Goal: Information Seeking & Learning: Learn about a topic

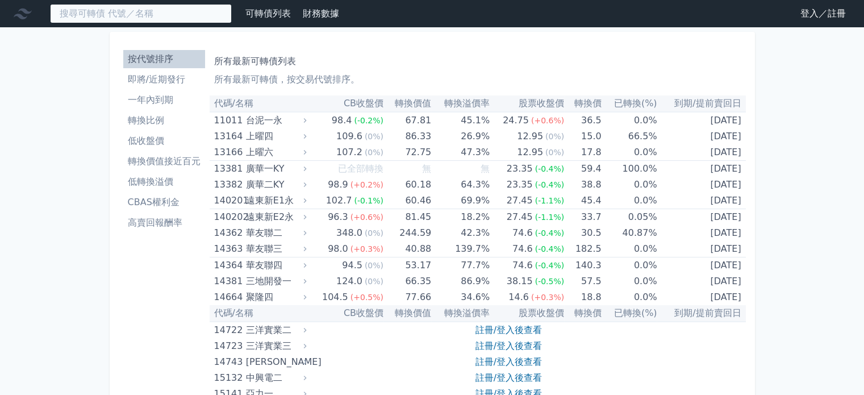
click at [147, 20] on input at bounding box center [141, 13] width 182 height 19
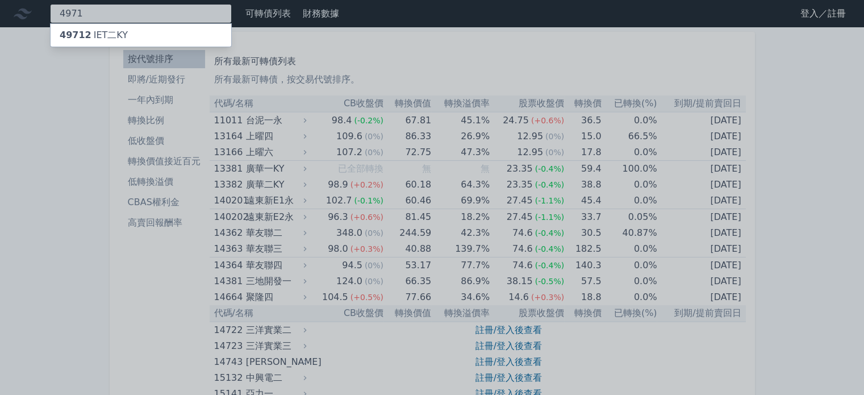
type input "4971"
click at [141, 30] on div "49712 IET二KY" at bounding box center [141, 35] width 181 height 23
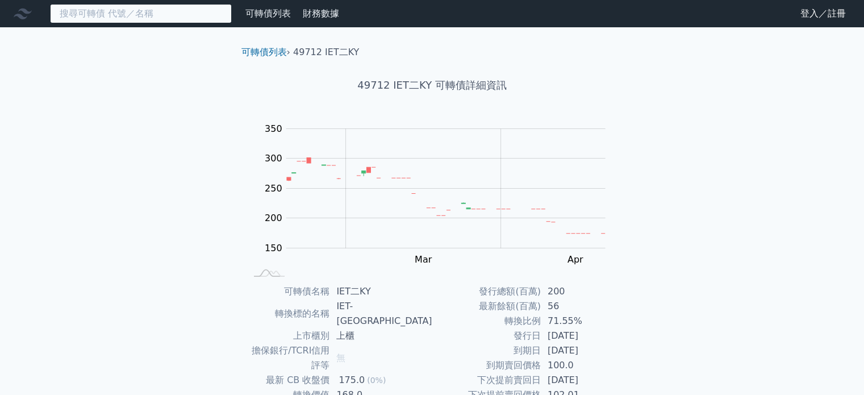
click at [110, 18] on input at bounding box center [141, 13] width 182 height 19
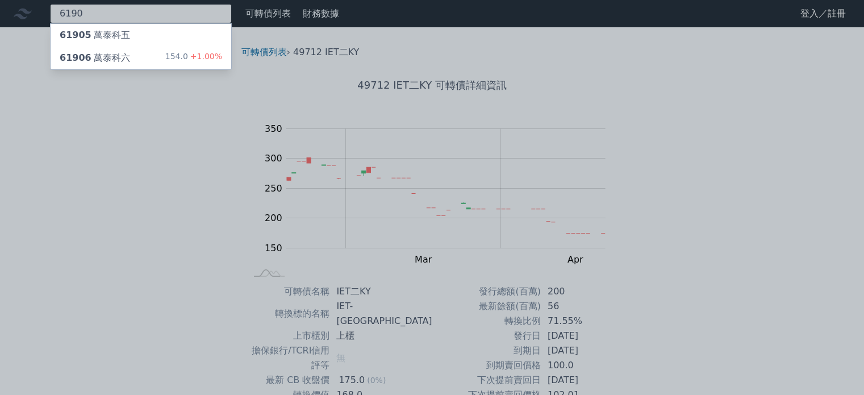
type input "6190"
click at [138, 51] on div "61906 萬泰科六 154.0 +1.00%" at bounding box center [141, 58] width 181 height 23
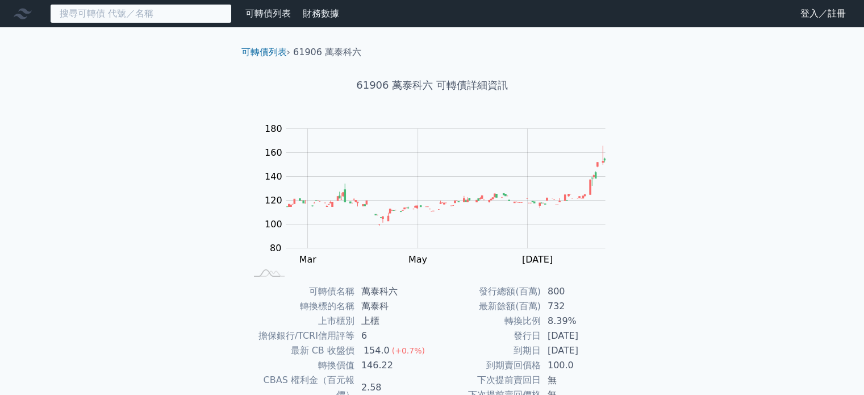
click at [148, 16] on input at bounding box center [141, 13] width 182 height 19
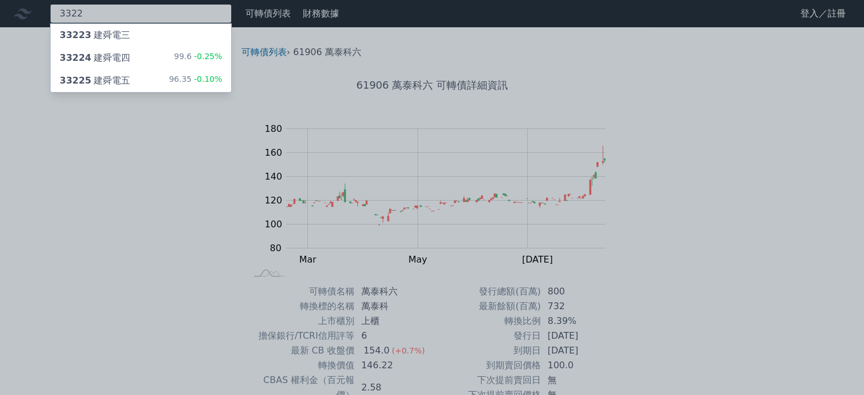
type input "3322"
click at [143, 52] on div "33224 建舜電四 99.6 -0.25%" at bounding box center [141, 58] width 181 height 23
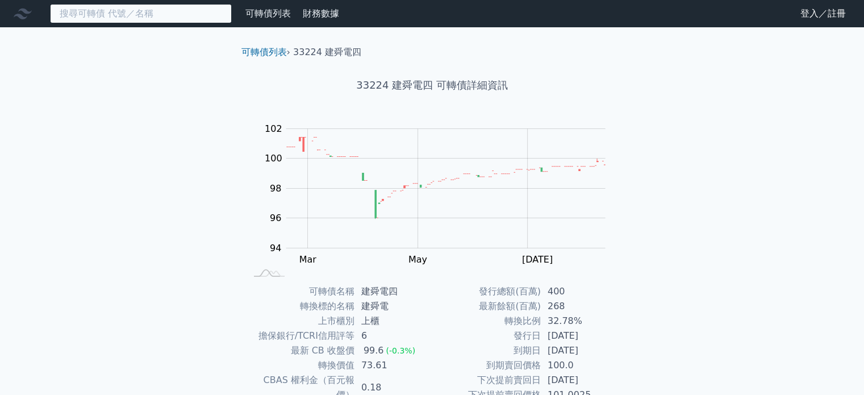
click at [148, 14] on input at bounding box center [141, 13] width 182 height 19
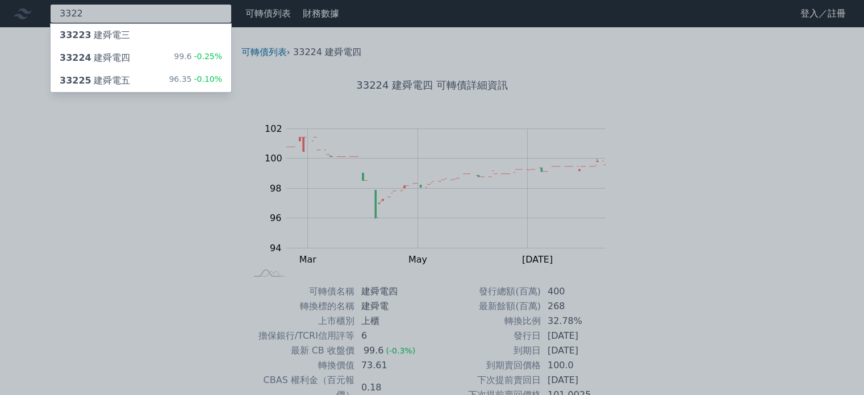
type input "3322"
click at [170, 77] on div "33225 建舜電五 96.35 -0.10%" at bounding box center [141, 80] width 181 height 23
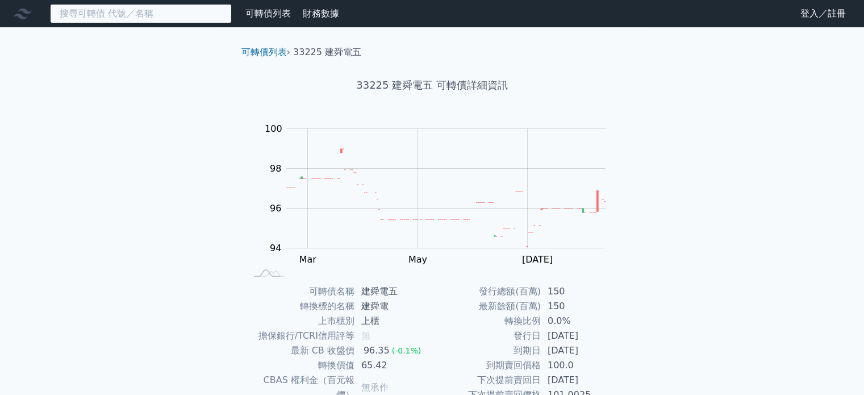
click at [159, 17] on input at bounding box center [141, 13] width 182 height 19
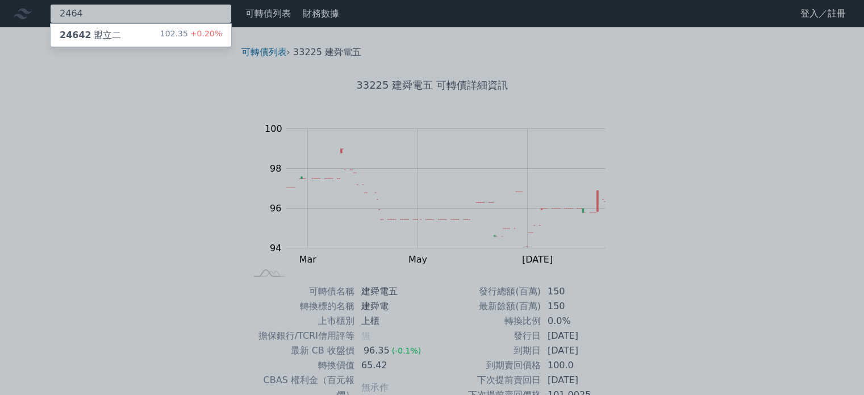
type input "2464"
click at [166, 37] on div "24642 盟立二 102.35 +0.20%" at bounding box center [141, 35] width 181 height 23
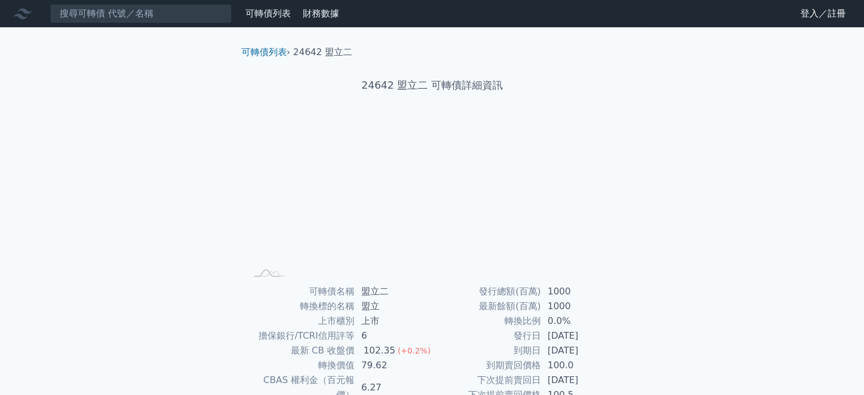
scroll to position [57, 0]
